Goal: Navigation & Orientation: Find specific page/section

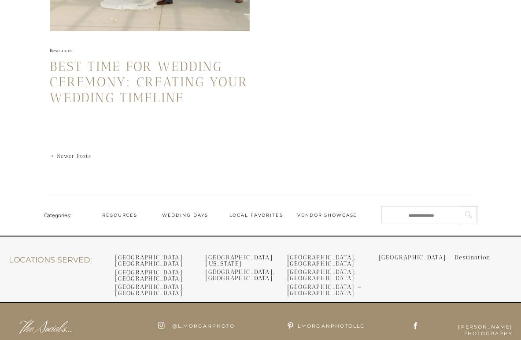
scroll to position [1712, 0]
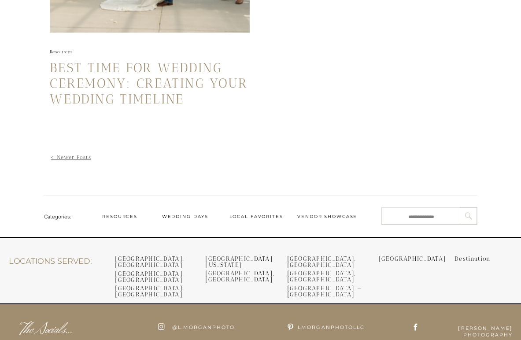
click at [66, 158] on link "< Newer Posts" at bounding box center [71, 157] width 40 height 6
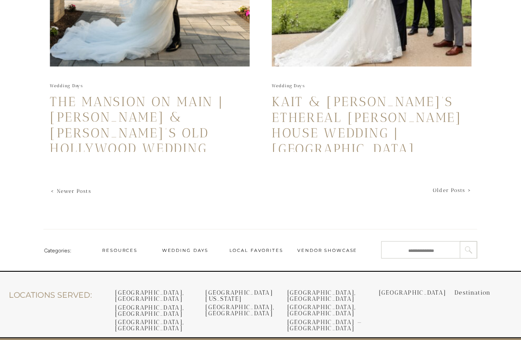
scroll to position [2042, 0]
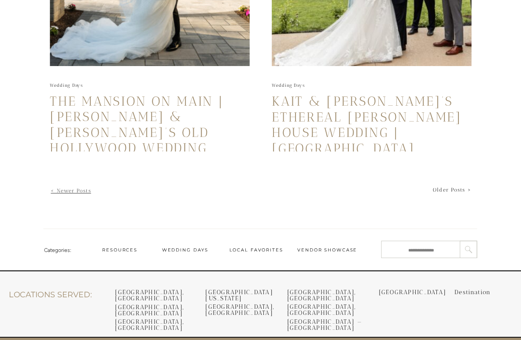
click at [70, 188] on link "< Newer Posts" at bounding box center [71, 191] width 40 height 6
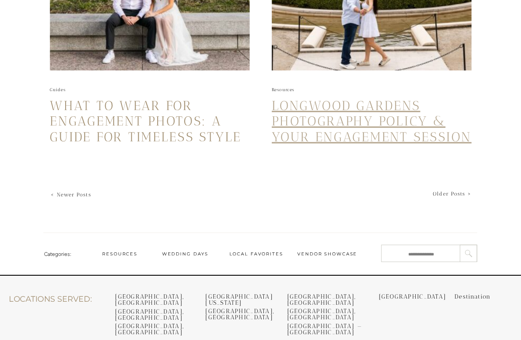
scroll to position [2056, 0]
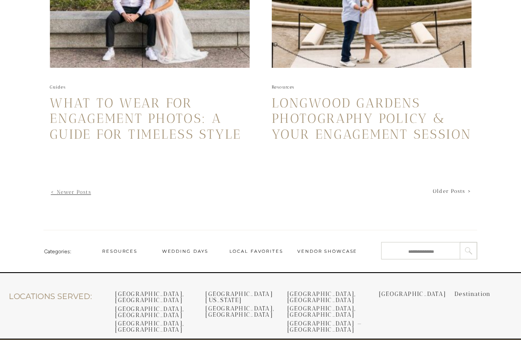
click at [78, 190] on link "< Newer Posts" at bounding box center [71, 192] width 40 height 6
